Goal: Task Accomplishment & Management: Manage account settings

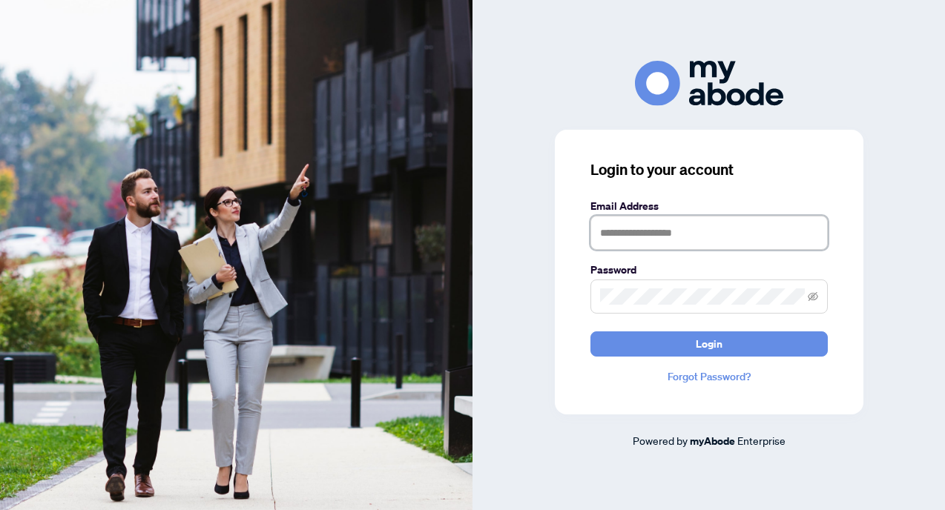
click at [649, 246] on input "text" at bounding box center [709, 233] width 237 height 34
type input "**********"
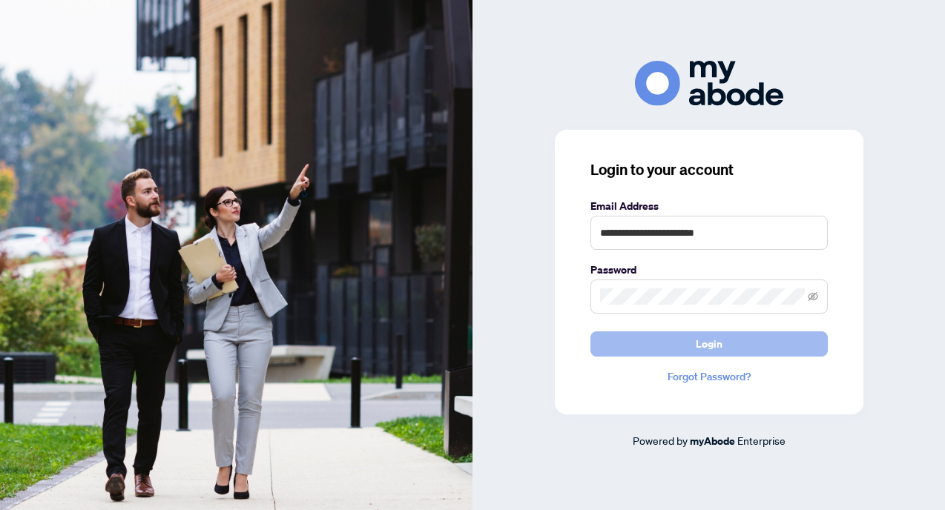
click at [692, 346] on button "Login" at bounding box center [709, 344] width 237 height 25
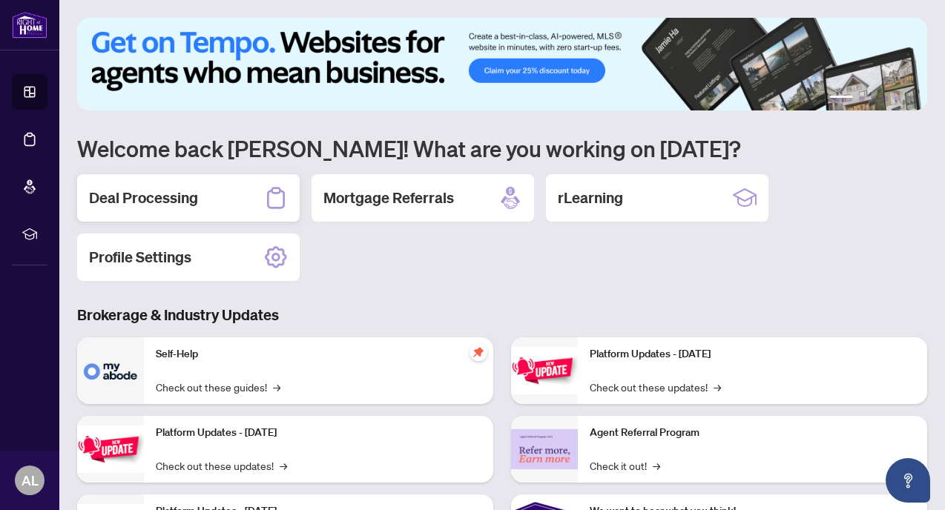
click at [173, 194] on h2 "Deal Processing" at bounding box center [143, 198] width 109 height 21
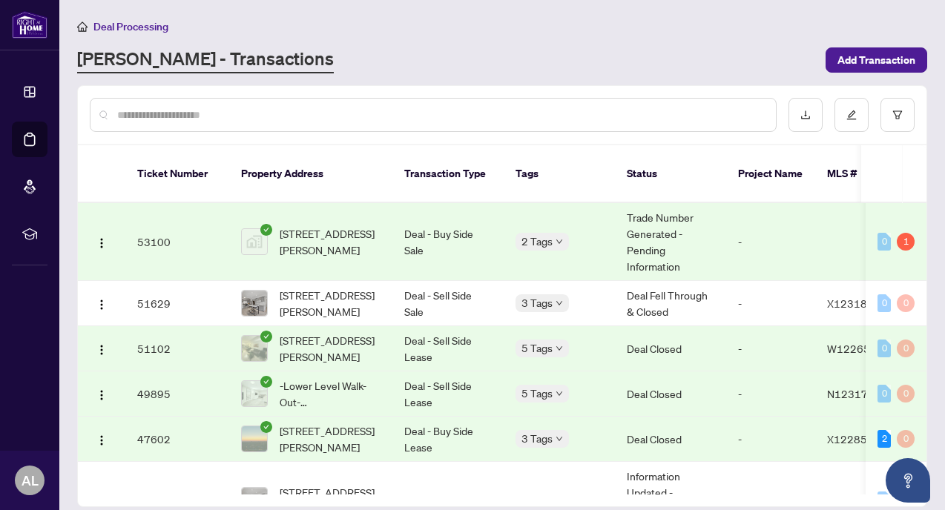
scroll to position [67, 0]
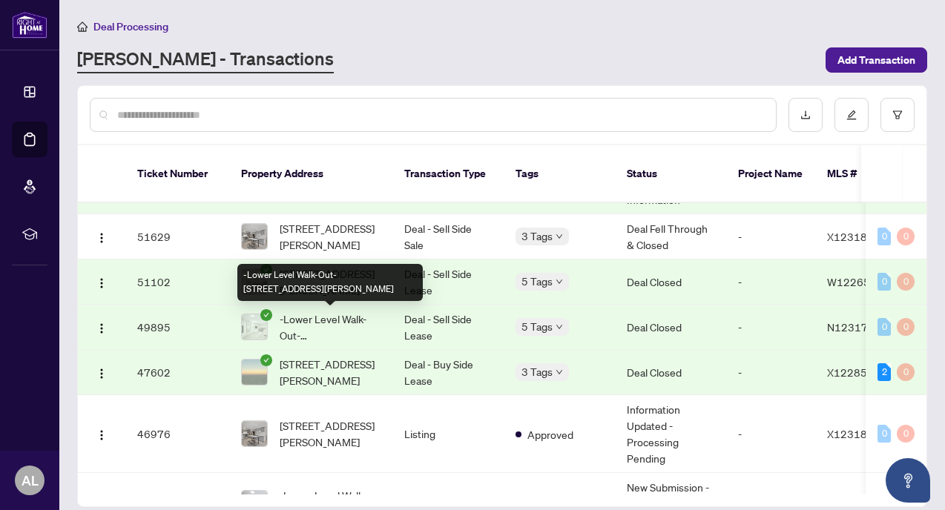
click at [378, 321] on span "-Lower Level Walk-Out-[STREET_ADDRESS][PERSON_NAME]" at bounding box center [330, 327] width 101 height 33
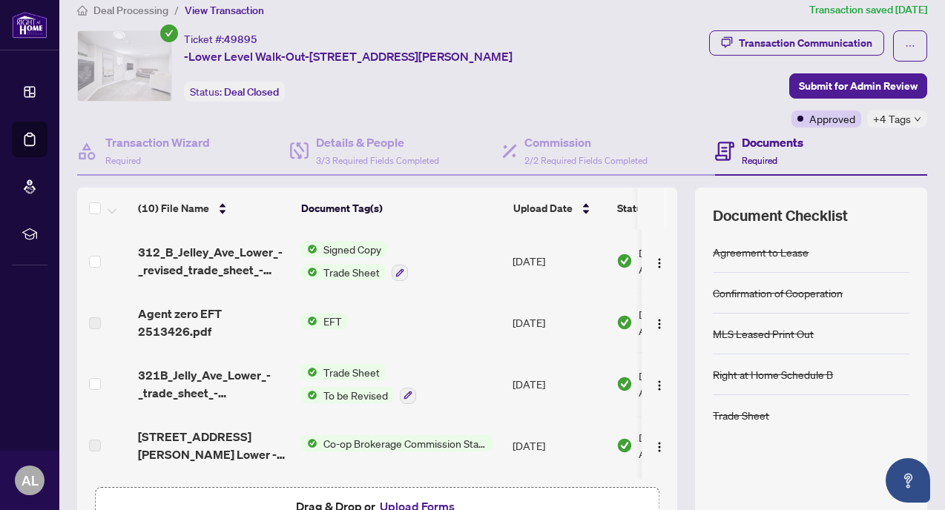
scroll to position [22, 0]
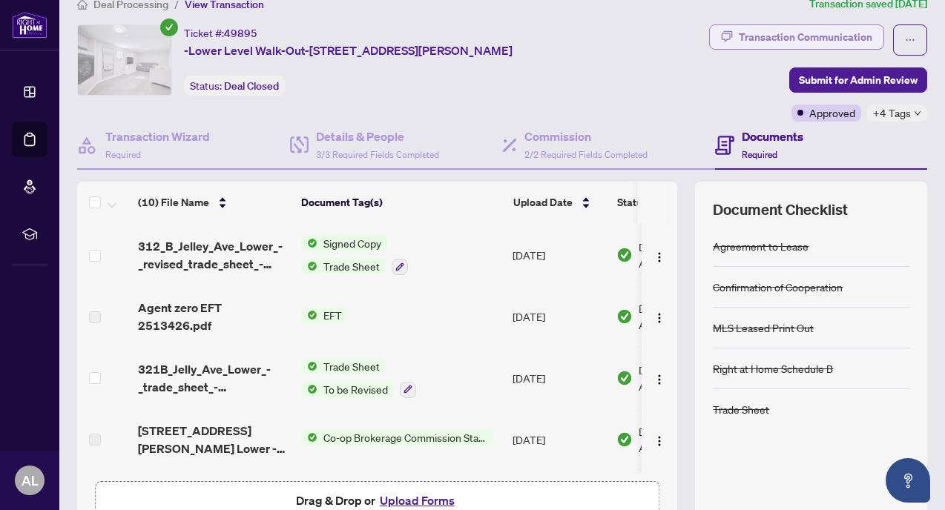
click at [792, 40] on div "Transaction Communication" at bounding box center [806, 37] width 134 height 24
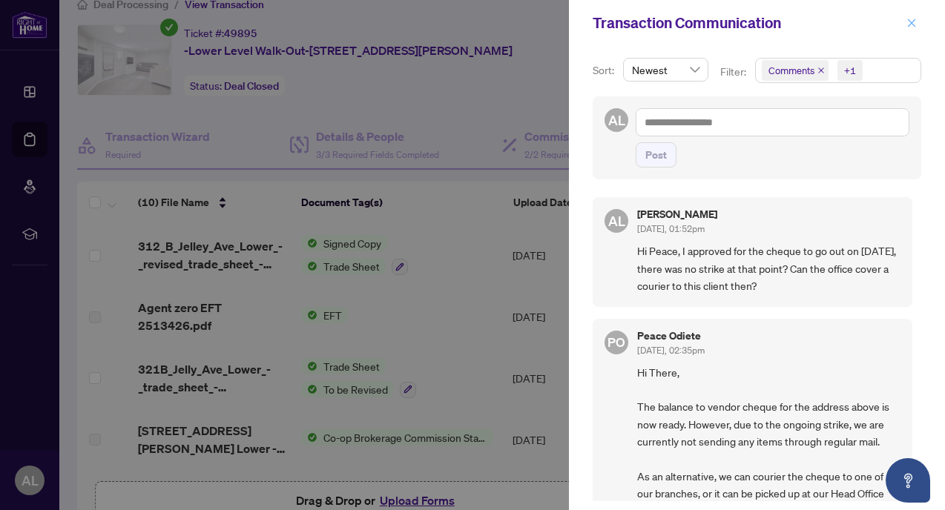
click at [908, 25] on icon "close" at bounding box center [912, 23] width 8 height 8
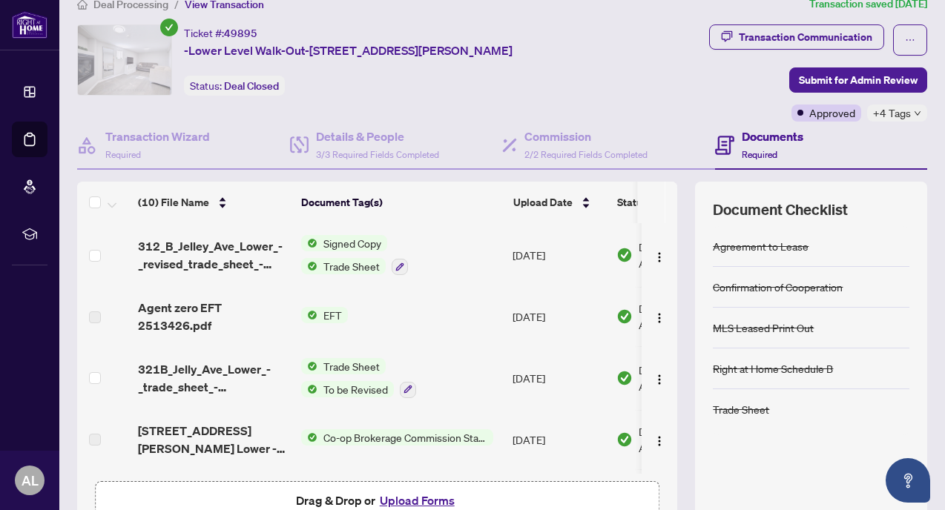
drag, startPoint x: 602, startPoint y: 49, endPoint x: 180, endPoint y: 32, distance: 423.2
click at [180, 32] on div "Ticket #: 49895 -Lower Level Walk-Out-321B Jelley Ave, Newmarket, Ontario L3X 1…" at bounding box center [342, 59] width 531 height 71
copy div "Ticket #: 49895 -Lower Level Walk-Out-321B Jelley Ave, Newmarket, Ontario L3X 1…"
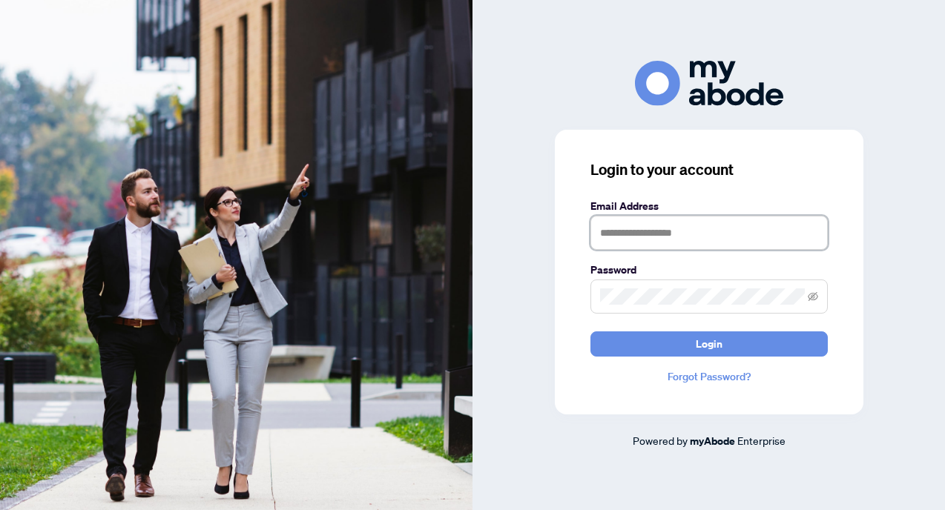
click at [671, 228] on input "text" at bounding box center [709, 233] width 237 height 34
type input "**********"
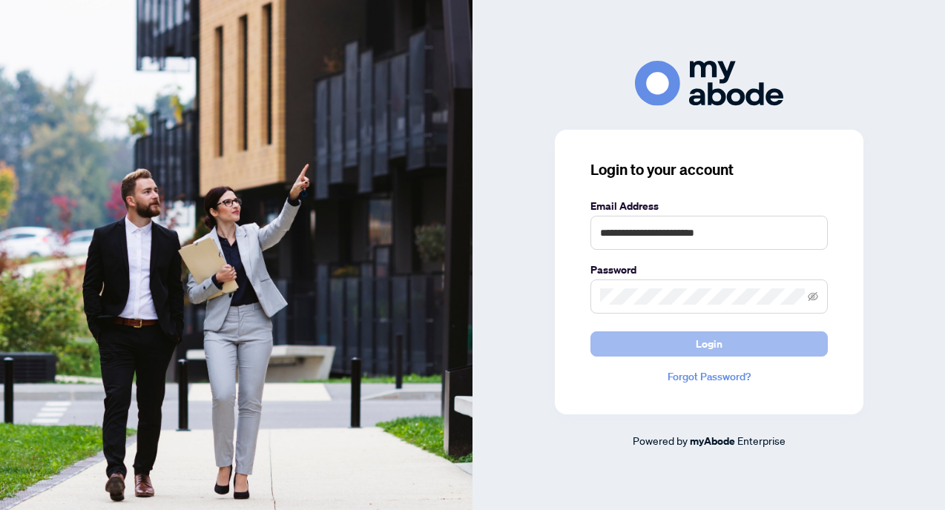
click at [764, 338] on button "Login" at bounding box center [709, 344] width 237 height 25
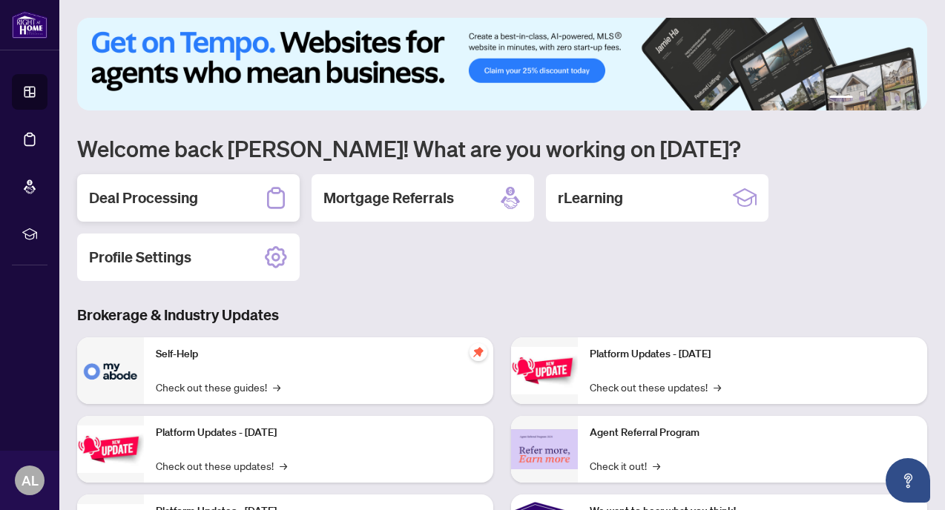
click at [170, 200] on h2 "Deal Processing" at bounding box center [143, 198] width 109 height 21
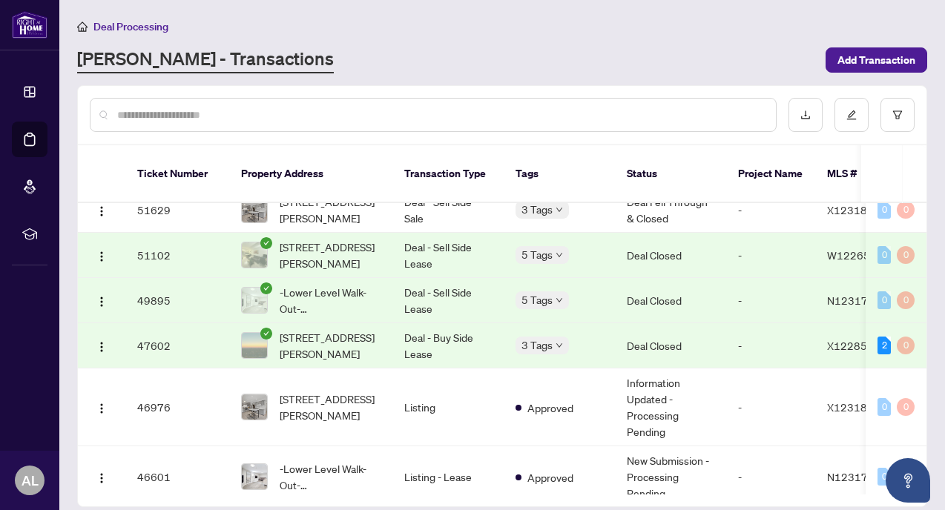
scroll to position [96, 0]
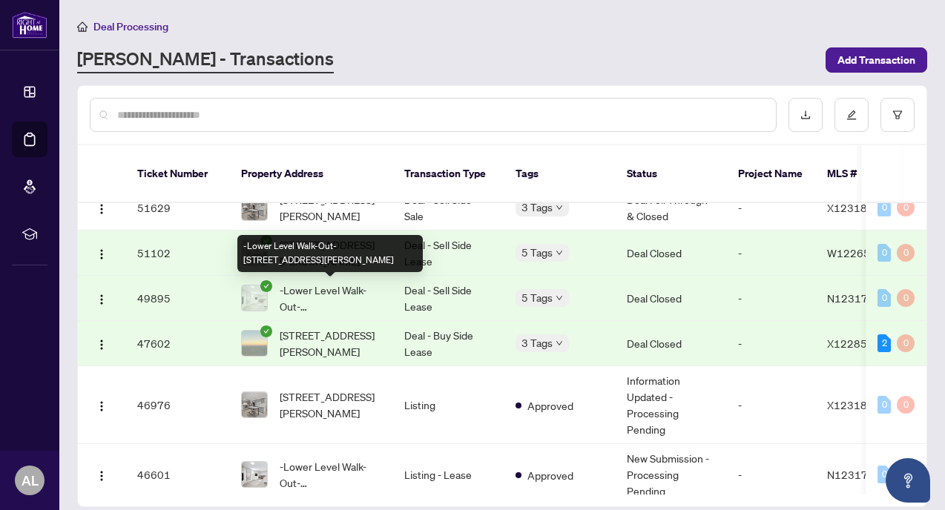
click at [326, 292] on span "-Lower Level Walk-Out-[STREET_ADDRESS][PERSON_NAME]" at bounding box center [330, 298] width 101 height 33
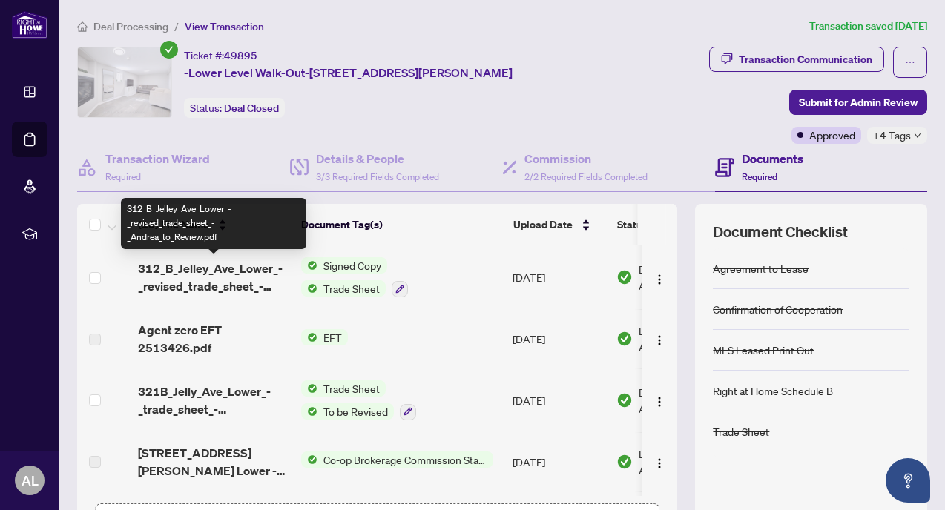
click at [214, 280] on span "312_B_Jelley_Ave_Lower_-_revised_trade_sheet_-_Andrea_to_Review.pdf" at bounding box center [213, 278] width 151 height 36
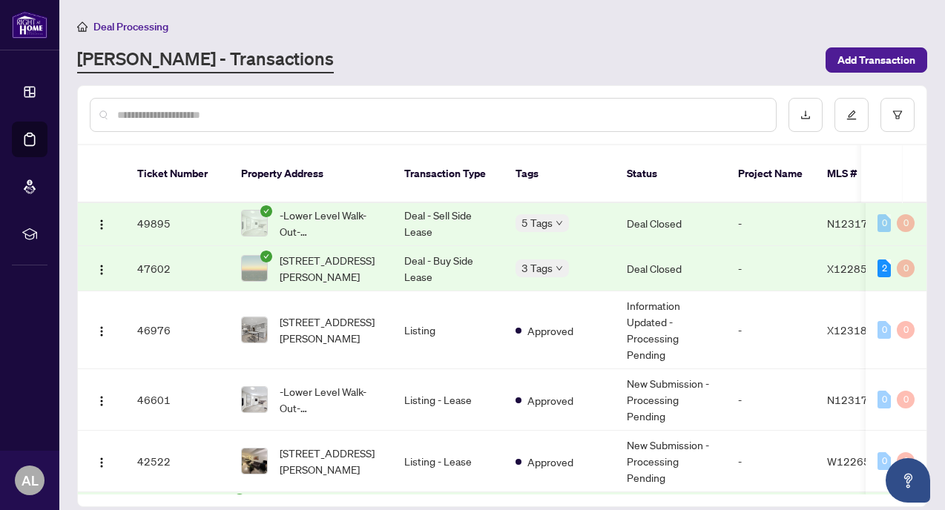
scroll to position [177, 0]
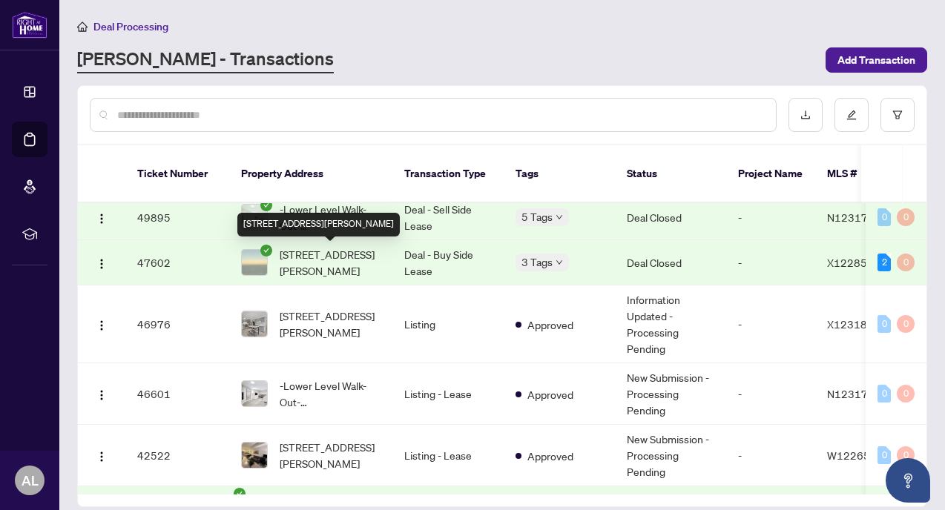
click at [328, 263] on span "[STREET_ADDRESS][PERSON_NAME]" at bounding box center [330, 262] width 101 height 33
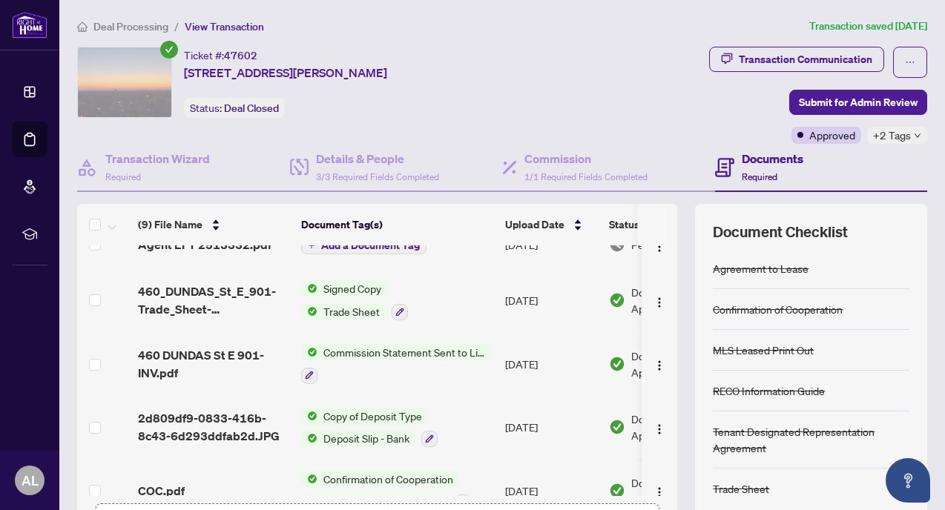
scroll to position [35, 0]
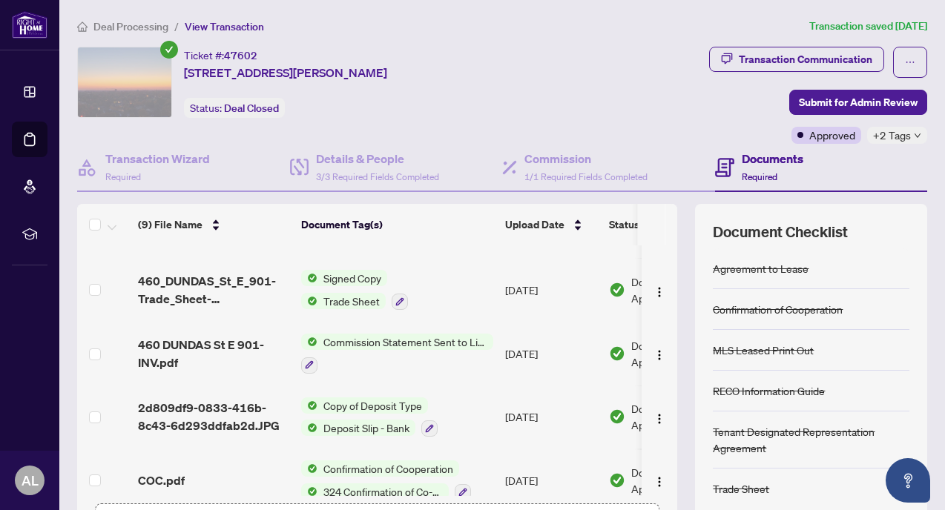
click at [344, 300] on span "Trade Sheet" at bounding box center [352, 301] width 68 height 16
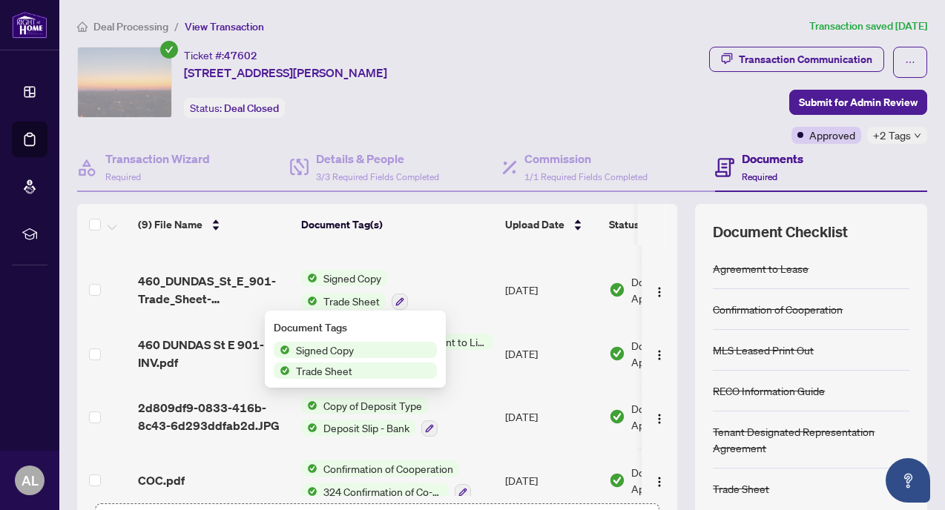
click at [343, 278] on span "Signed Copy" at bounding box center [353, 278] width 70 height 16
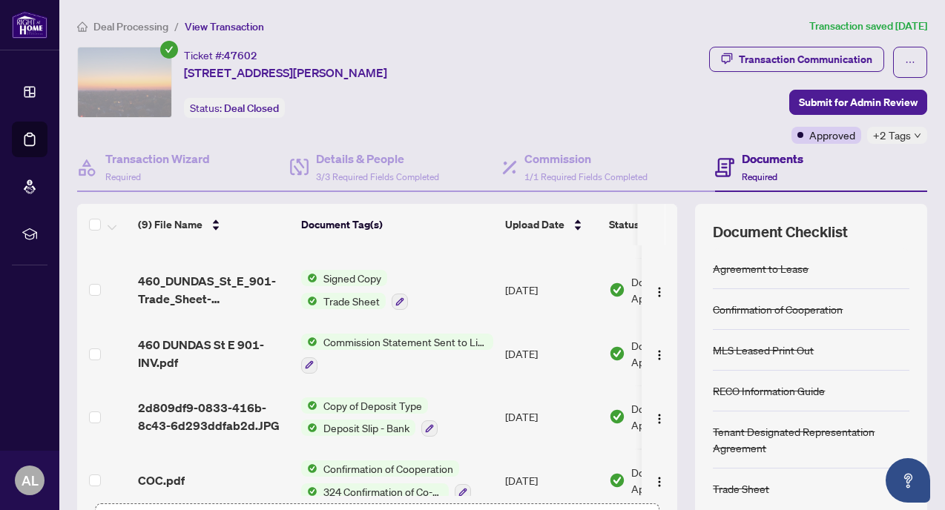
click at [221, 289] on span "460_DUNDAS_St_E_901-Trade_Sheet-[PERSON_NAME].pdf" at bounding box center [213, 290] width 151 height 36
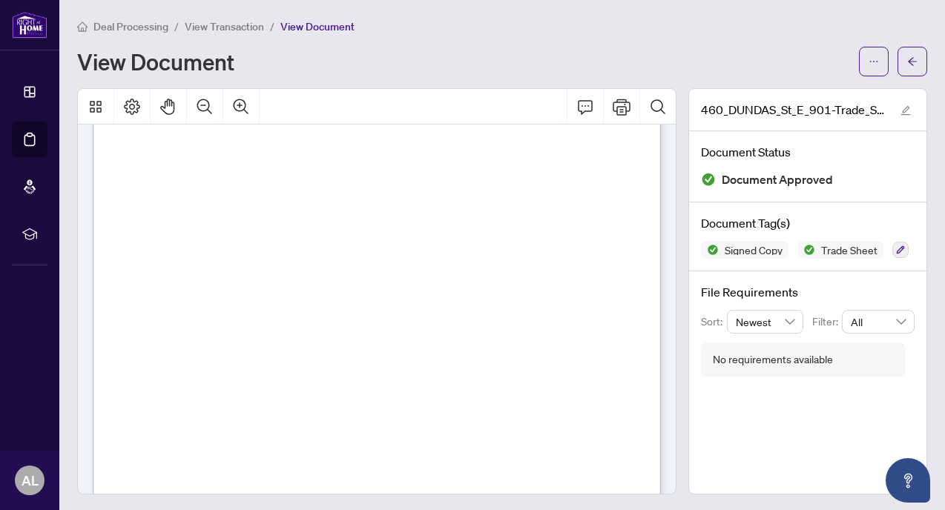
scroll to position [85, 0]
drag, startPoint x: 398, startPoint y: 352, endPoint x: 629, endPoint y: 359, distance: 231.6
click at [629, 55] on p "Right at Home Realty 2513332 [STREET_ADDRESS][PERSON_NAME] Property: Type: RESI…" at bounding box center [448, 55] width 711 height 0
click at [629, 359] on div "Right at Home Realty 2513332 [STREET_ADDRESS][PERSON_NAME] Property: Type: RESI…" at bounding box center [448, 515] width 711 height 921
